Goal: Task Accomplishment & Management: Use online tool/utility

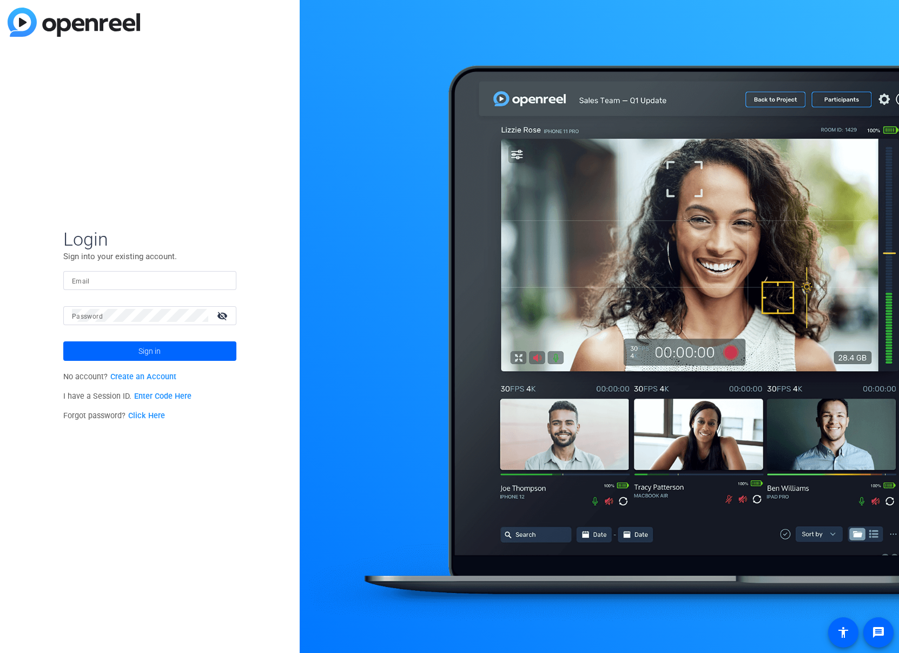
click at [153, 282] on input "Email" at bounding box center [150, 280] width 156 height 13
paste input "[EMAIL_ADDRESS][PERSON_NAME][DOMAIN_NAME]"
type input "[EMAIL_ADDRESS][PERSON_NAME][DOMAIN_NAME]"
click at [182, 352] on span at bounding box center [149, 351] width 173 height 26
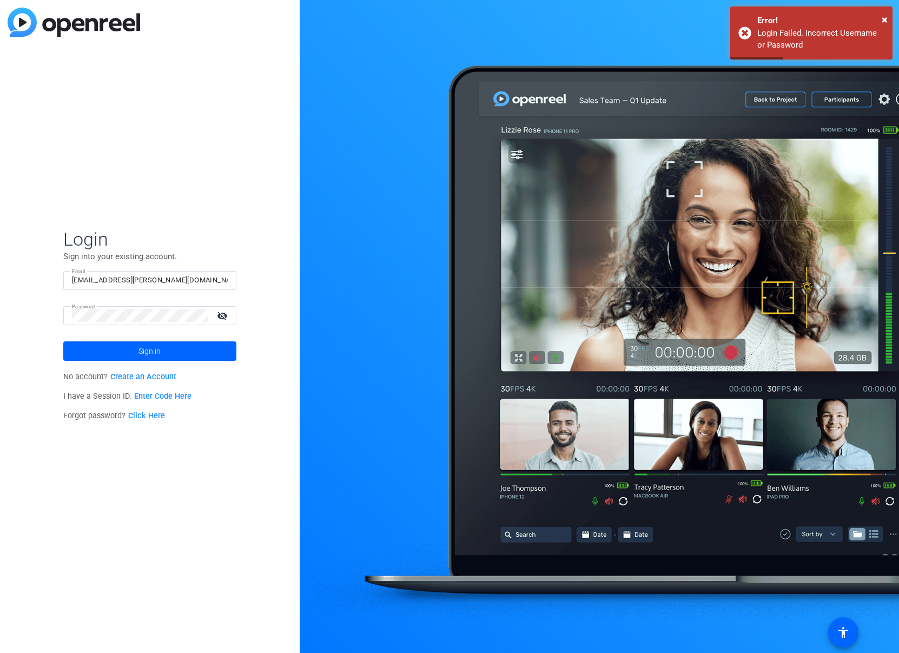
click at [151, 415] on link "Click Here" at bounding box center [146, 415] width 37 height 9
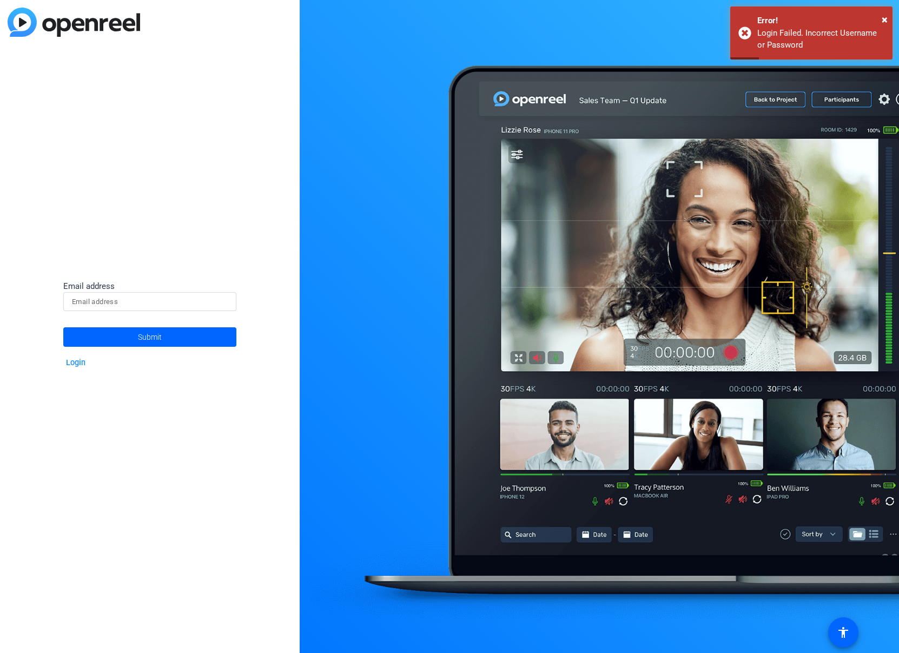
click at [180, 301] on input at bounding box center [150, 301] width 156 height 13
type input "[EMAIL_ADDRESS][PERSON_NAME][DOMAIN_NAME]"
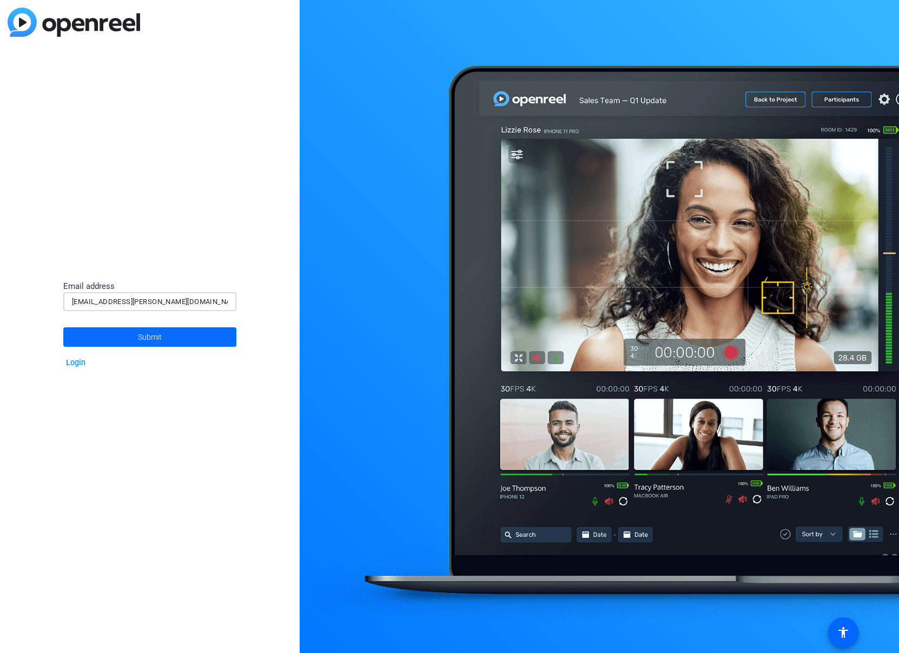
click at [178, 335] on span at bounding box center [149, 337] width 173 height 26
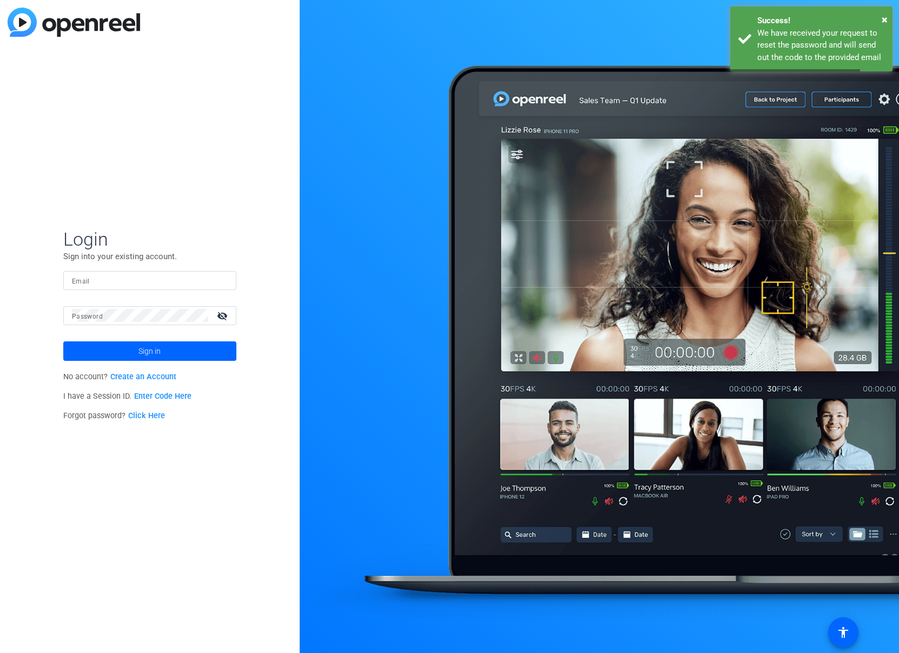
click at [184, 283] on input "Email" at bounding box center [150, 280] width 156 height 13
click at [247, 458] on div "Login Sign into your existing account. Email Password visibility_off Sign in No…" at bounding box center [150, 326] width 300 height 653
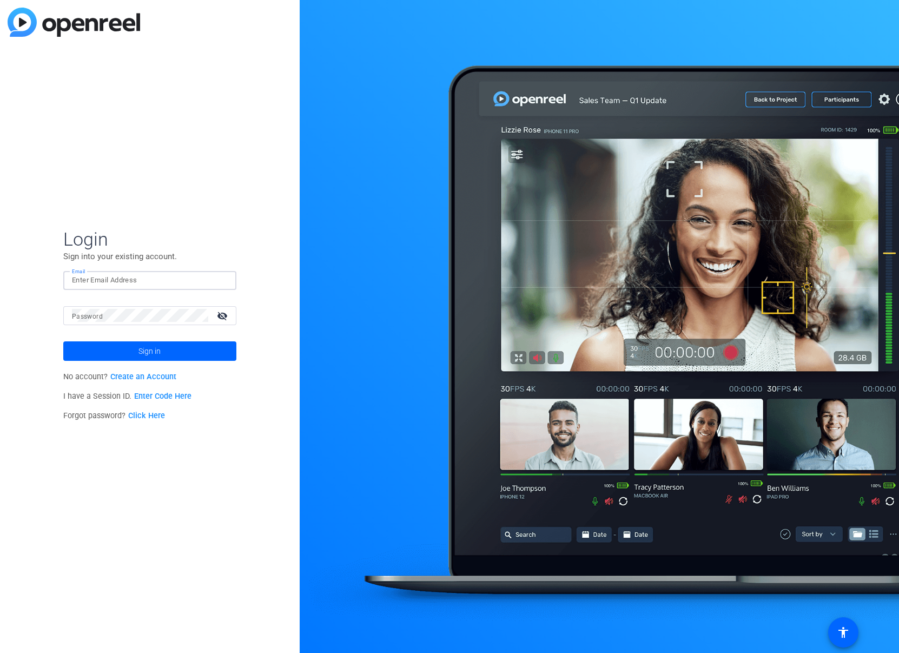
click at [170, 279] on input "Email" at bounding box center [150, 280] width 156 height 13
type input "[EMAIL_ADDRESS][PERSON_NAME][DOMAIN_NAME]"
click at [220, 315] on mat-icon "visibility_off" at bounding box center [223, 316] width 26 height 16
click at [269, 296] on div "Login Sign into your existing account. Email [EMAIL_ADDRESS][PERSON_NAME][DOMAI…" at bounding box center [150, 326] width 300 height 653
click at [147, 413] on link "Click Here" at bounding box center [146, 415] width 37 height 9
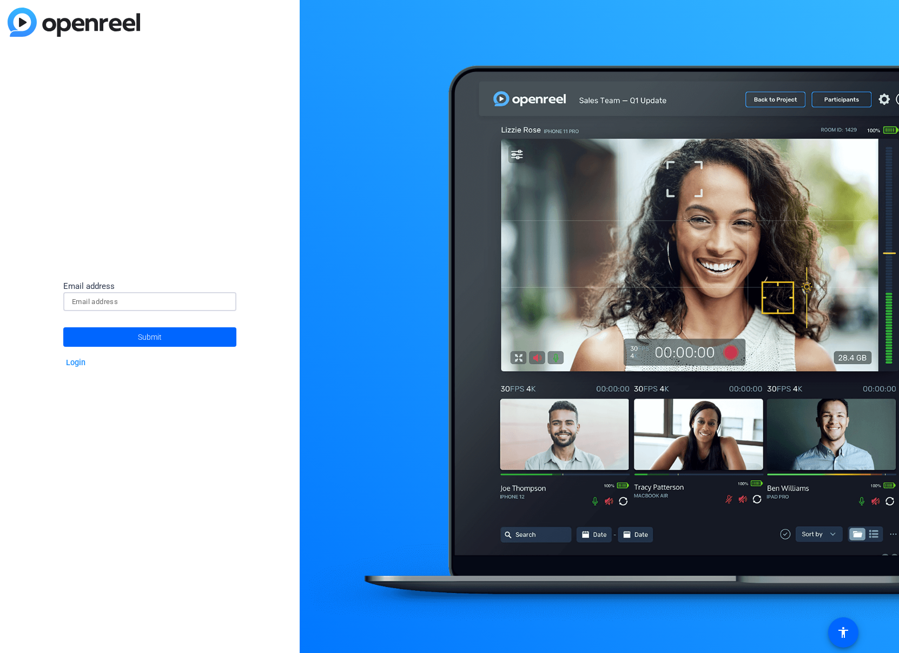
click at [155, 300] on input at bounding box center [150, 301] width 156 height 13
type input "[EMAIL_ADDRESS][PERSON_NAME][DOMAIN_NAME]"
click at [193, 338] on span at bounding box center [149, 337] width 173 height 26
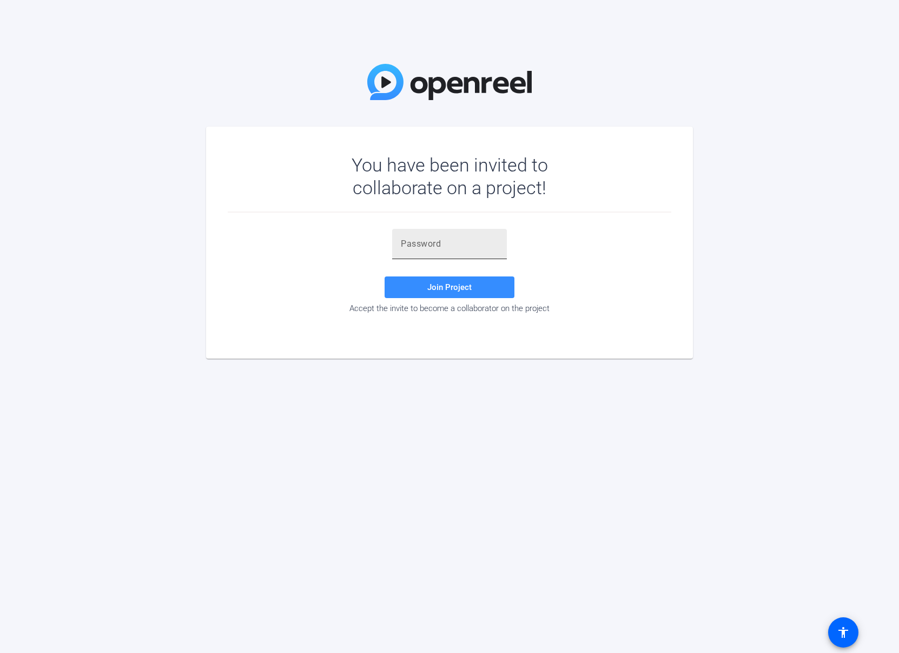
click at [427, 250] on div at bounding box center [449, 244] width 97 height 30
paste input "zTMZgg"
type input "zTMZgg"
click at [466, 284] on span "Join Project" at bounding box center [449, 287] width 44 height 10
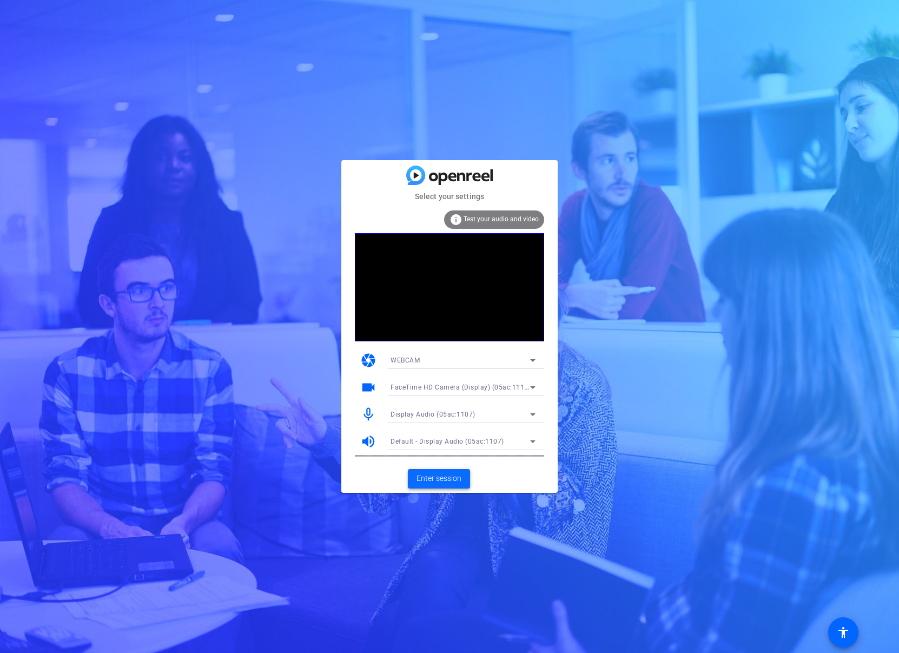
click at [448, 477] on span "Enter session" at bounding box center [439, 478] width 45 height 11
